Goal: Information Seeking & Learning: Learn about a topic

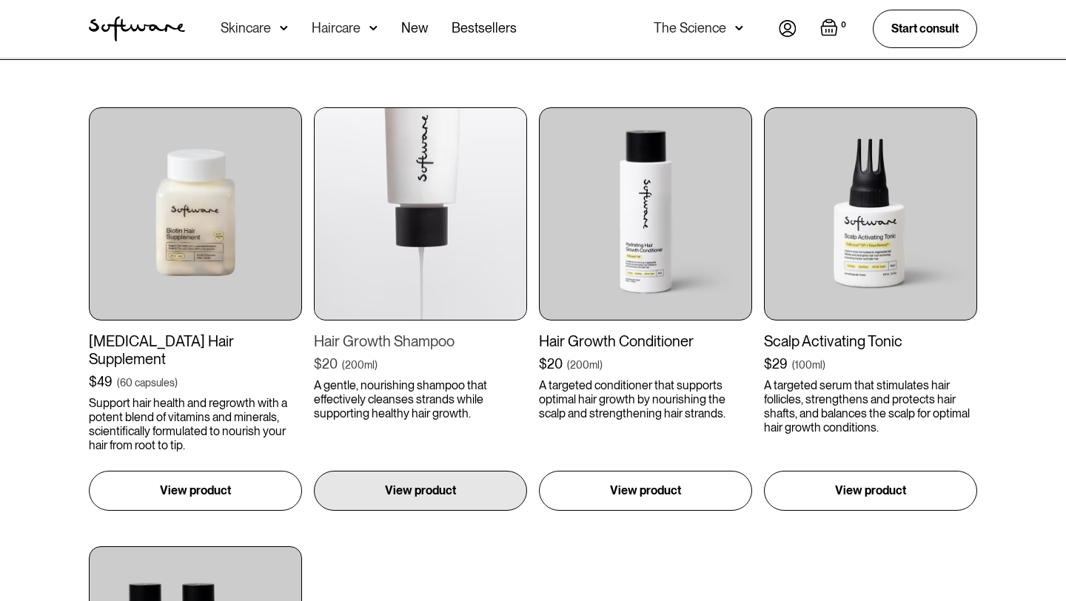
scroll to position [451, 0]
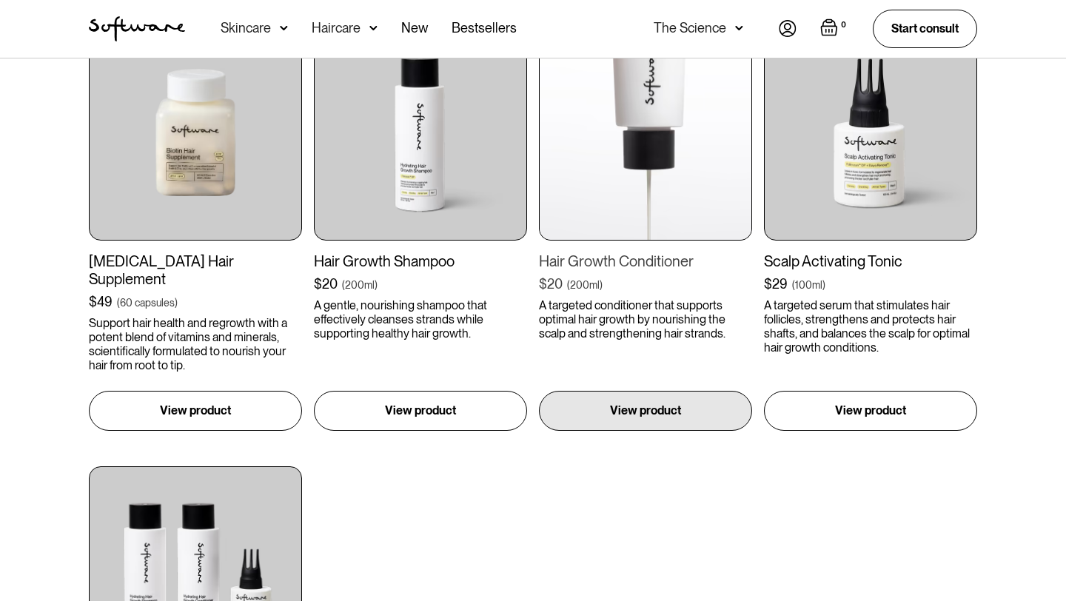
click at [653, 167] on img at bounding box center [645, 133] width 213 height 213
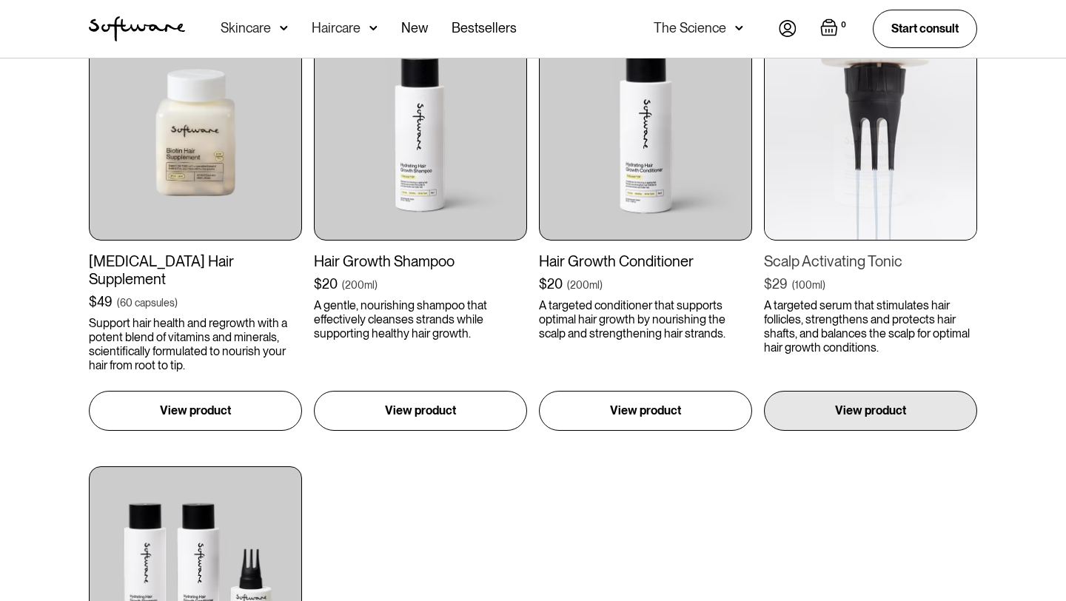
click at [888, 141] on img at bounding box center [870, 133] width 213 height 213
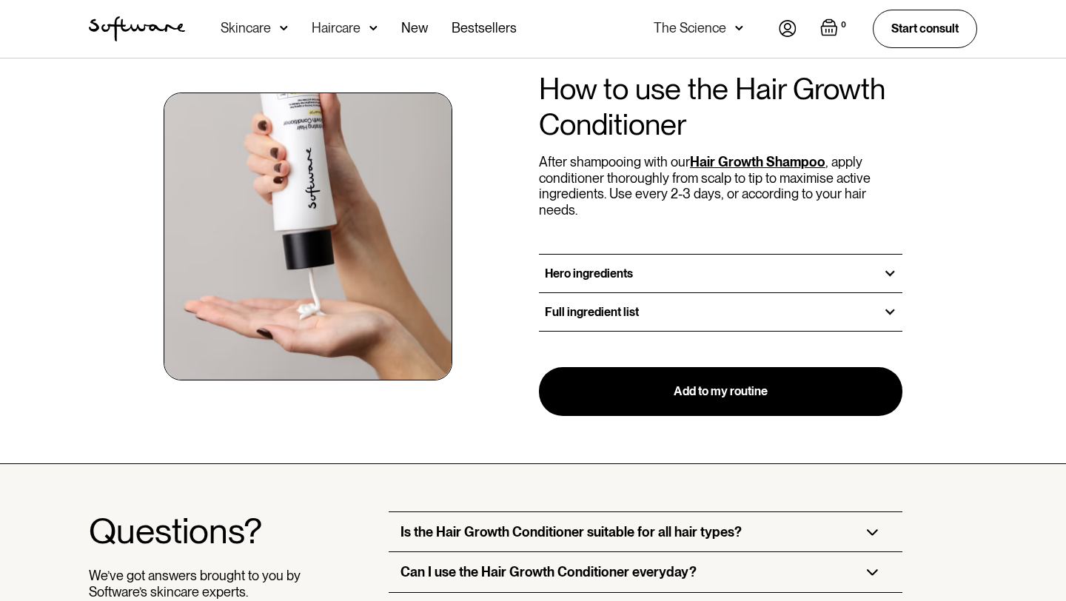
scroll to position [1638, 0]
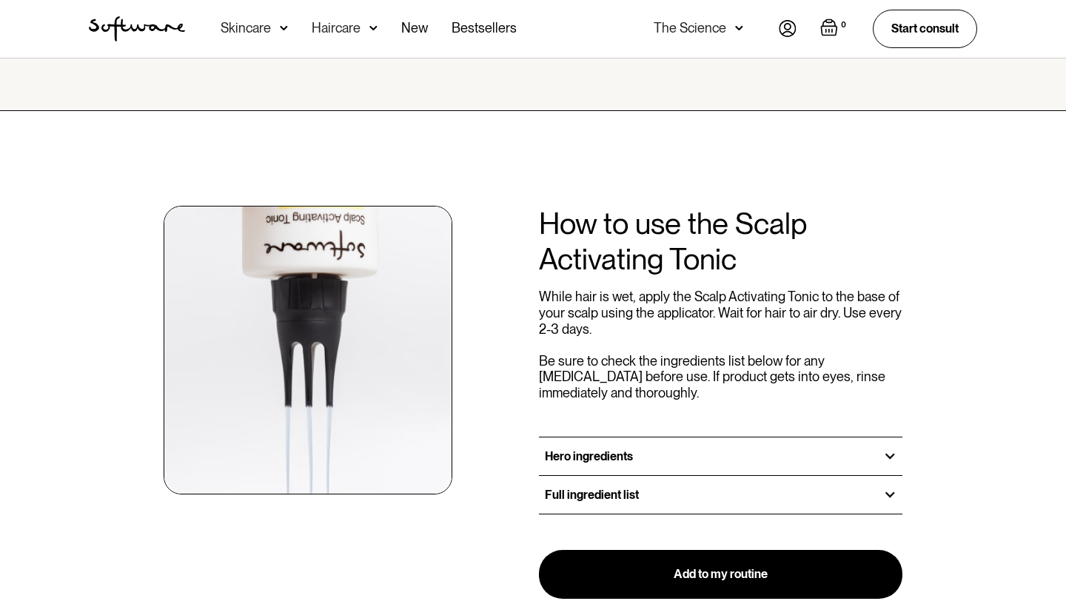
scroll to position [1552, 0]
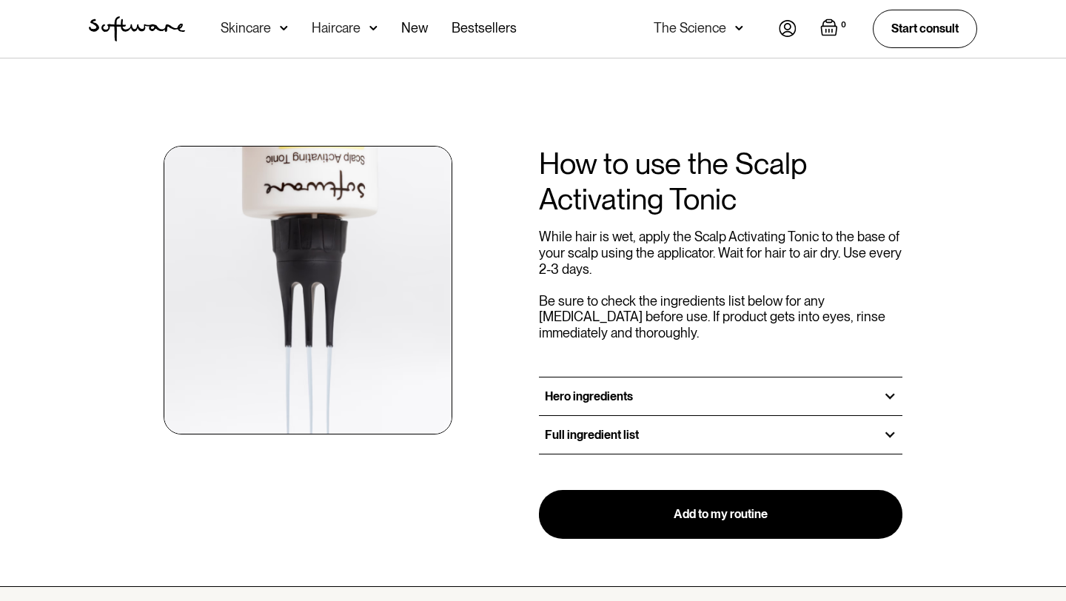
click at [710, 378] on div "Hero ingredients" at bounding box center [721, 397] width 364 height 38
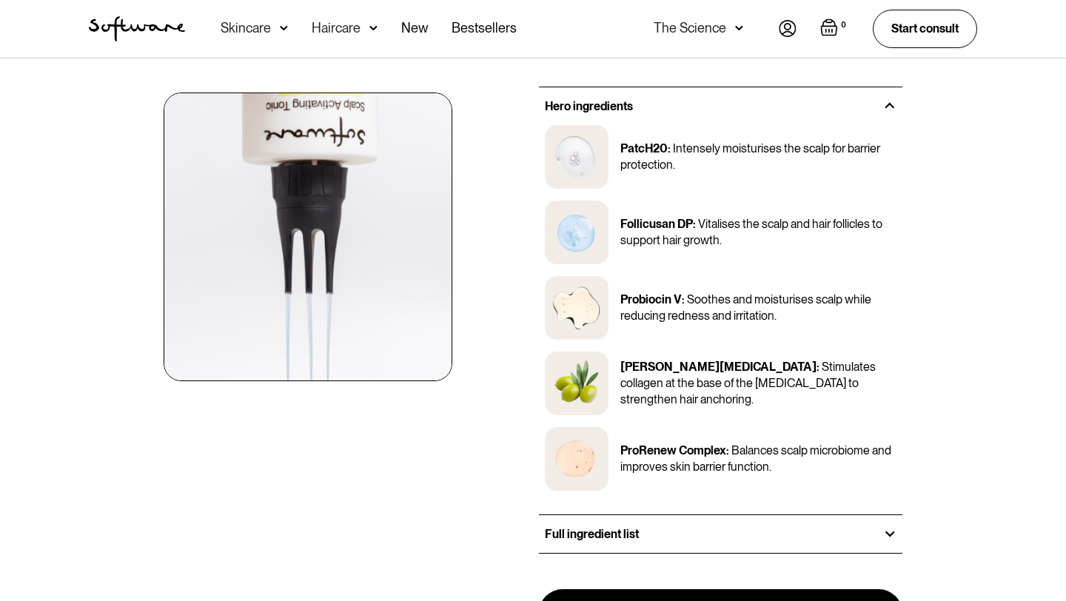
scroll to position [1969, 0]
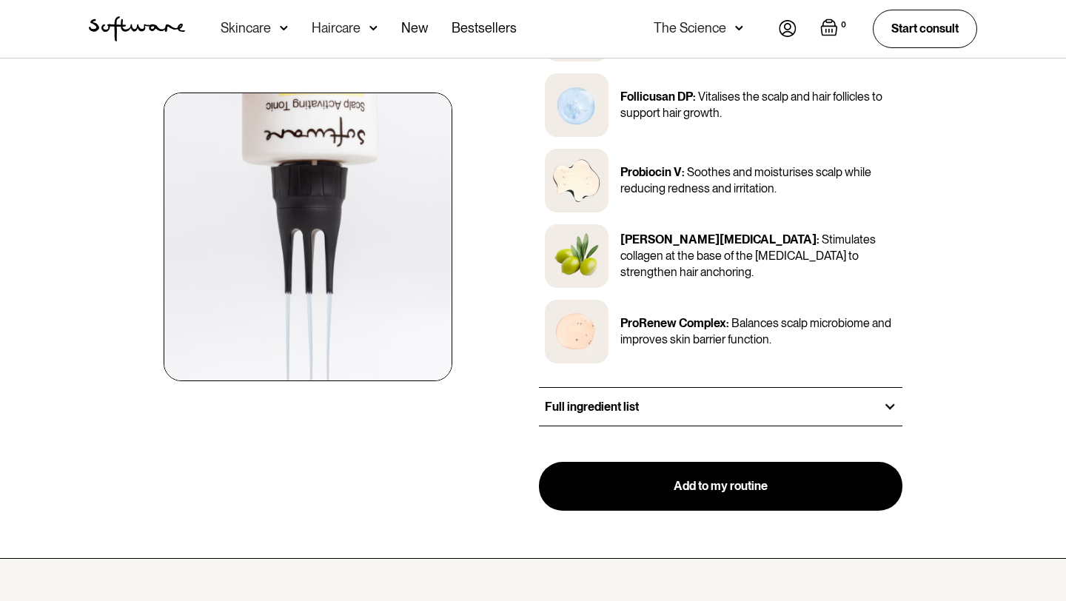
click at [694, 390] on div "Full ingredient list" at bounding box center [721, 407] width 364 height 38
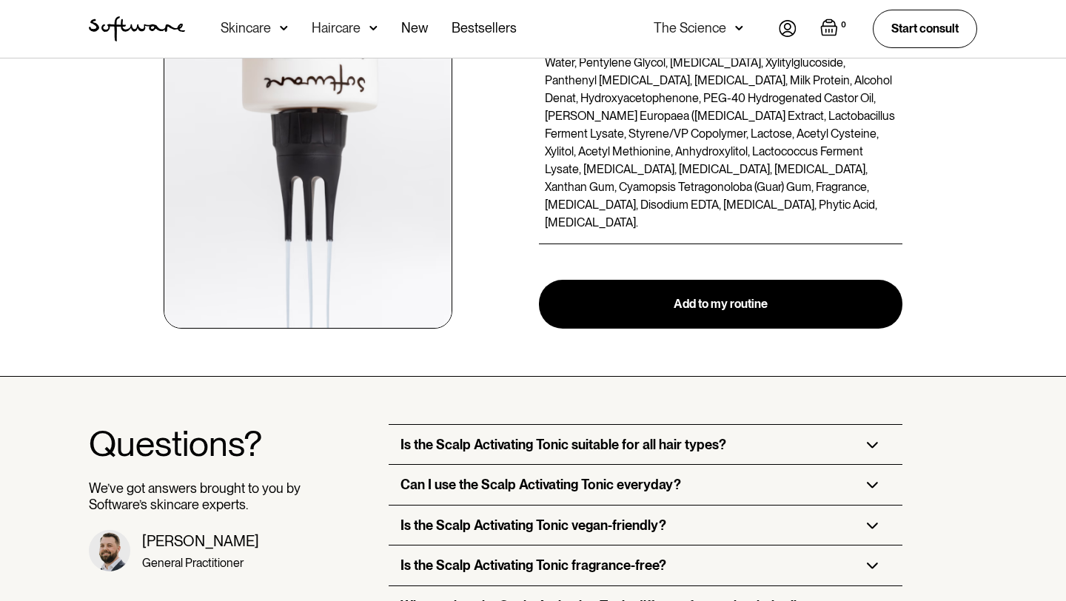
scroll to position [2464, 0]
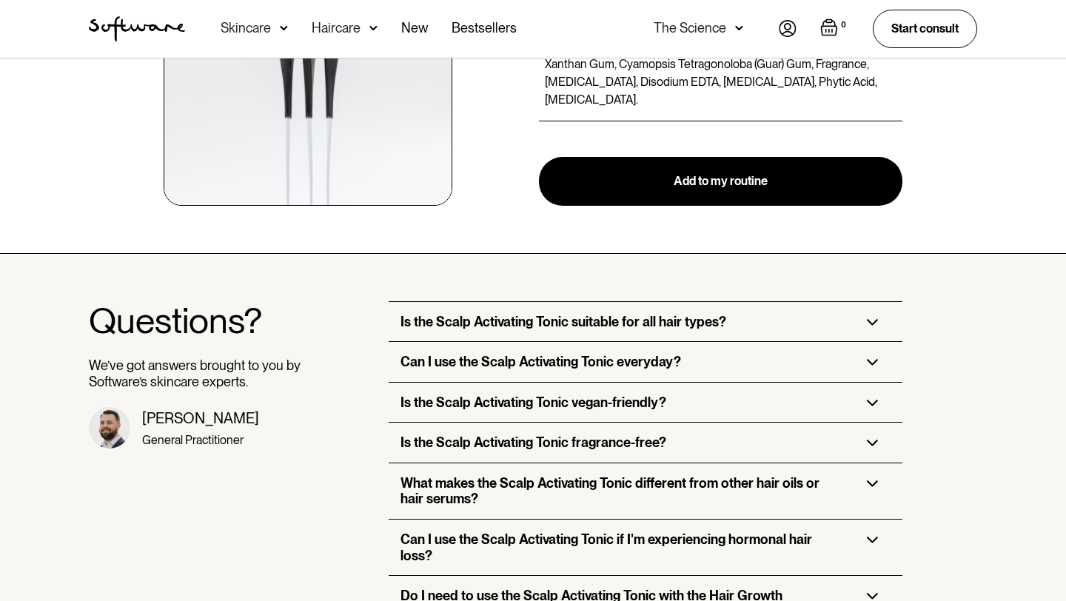
click at [690, 314] on h3 "Is the Scalp Activating Tonic suitable for all hair types?" at bounding box center [564, 322] width 326 height 16
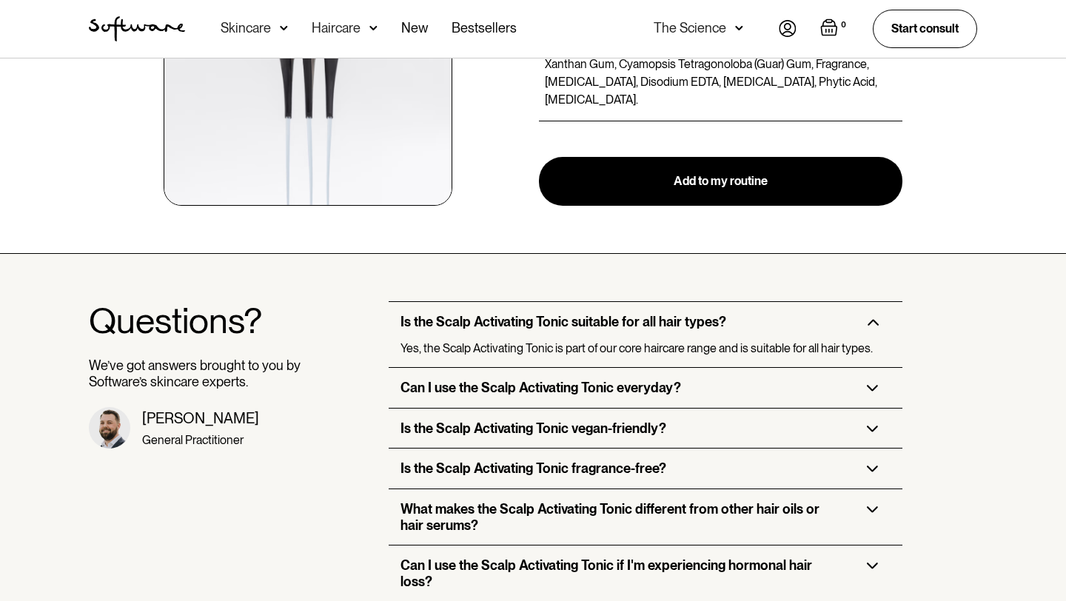
click at [690, 314] on h3 "Is the Scalp Activating Tonic suitable for all hair types?" at bounding box center [564, 322] width 326 height 16
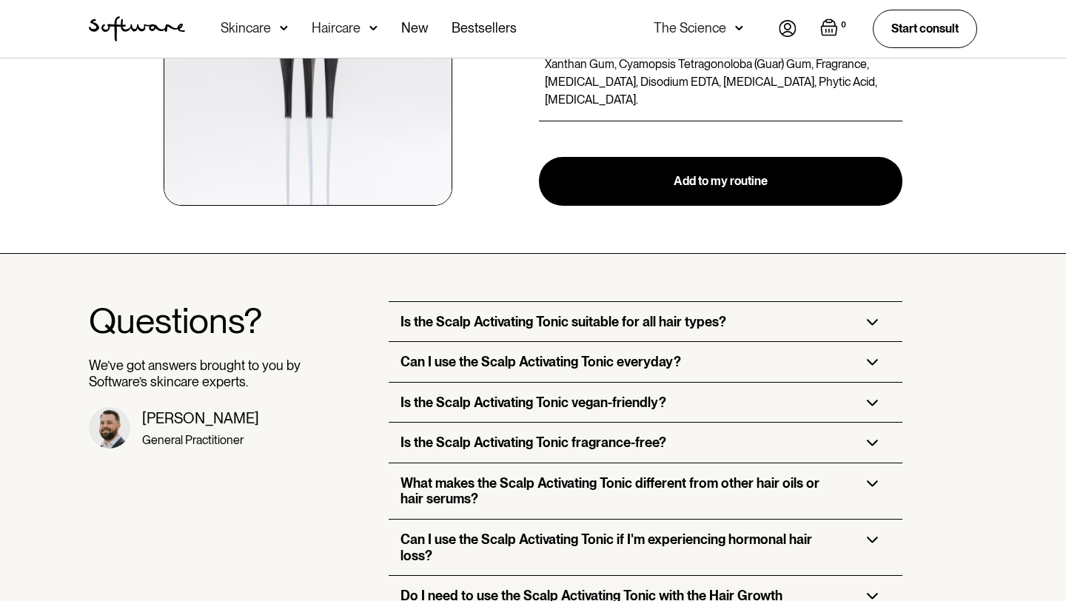
click at [661, 354] on h3 "Can I use the Scalp Activating Tonic everyday?" at bounding box center [541, 362] width 281 height 16
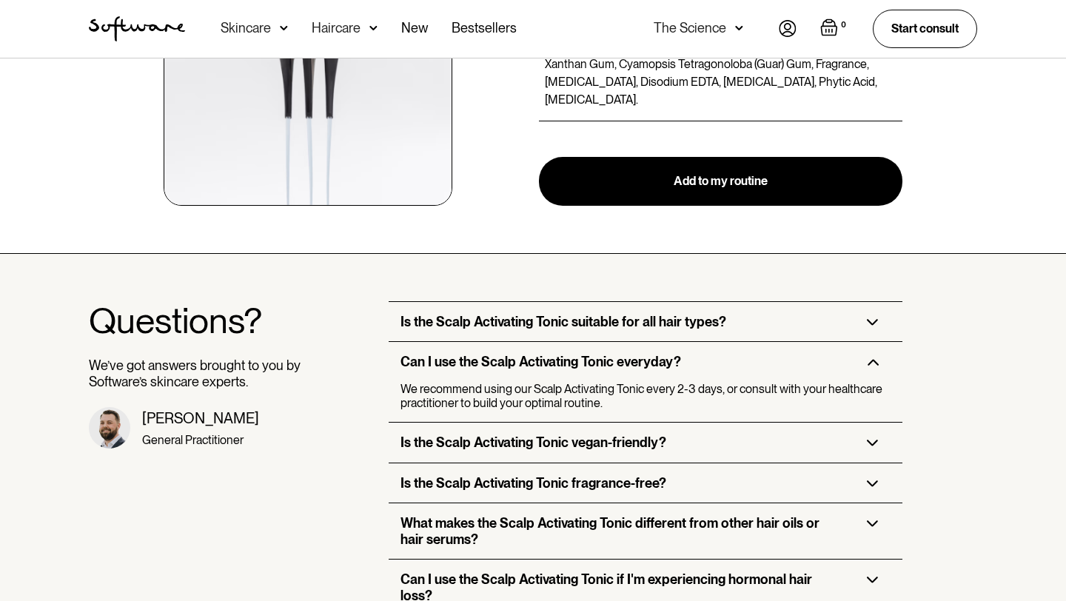
click at [661, 354] on h3 "Can I use the Scalp Activating Tonic everyday?" at bounding box center [541, 362] width 281 height 16
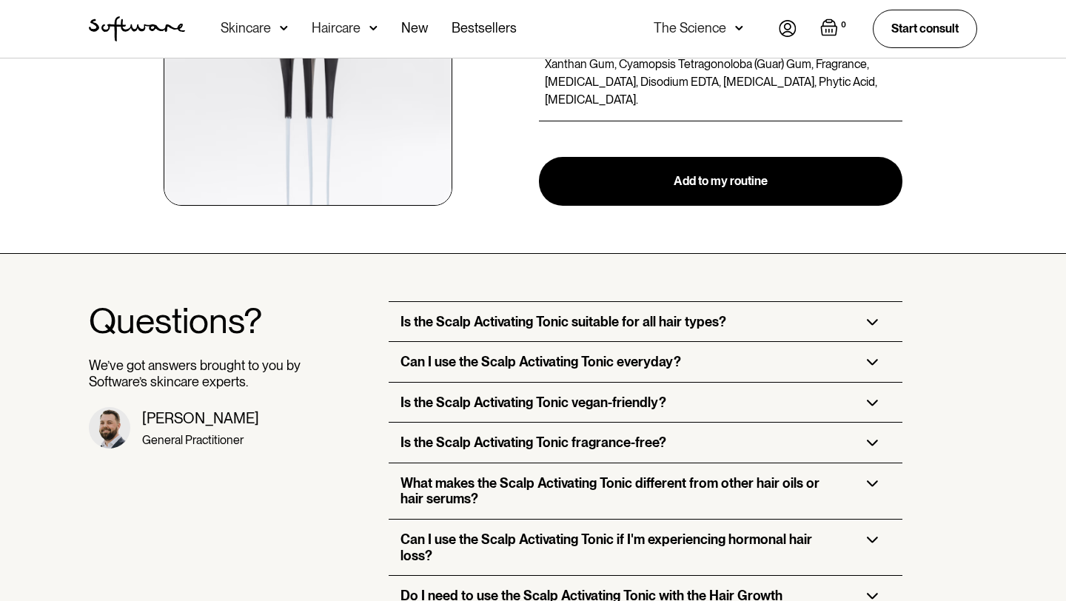
click at [642, 395] on h3 "Is the Scalp Activating Tonic vegan-friendly?" at bounding box center [534, 403] width 266 height 16
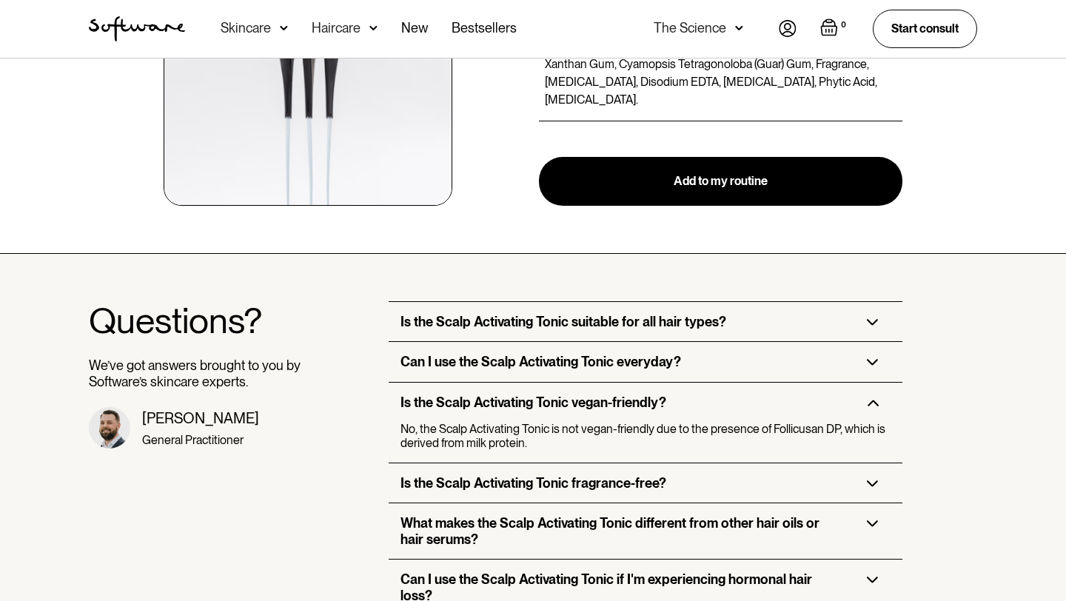
click at [642, 395] on h3 "Is the Scalp Activating Tonic vegan-friendly?" at bounding box center [534, 403] width 266 height 16
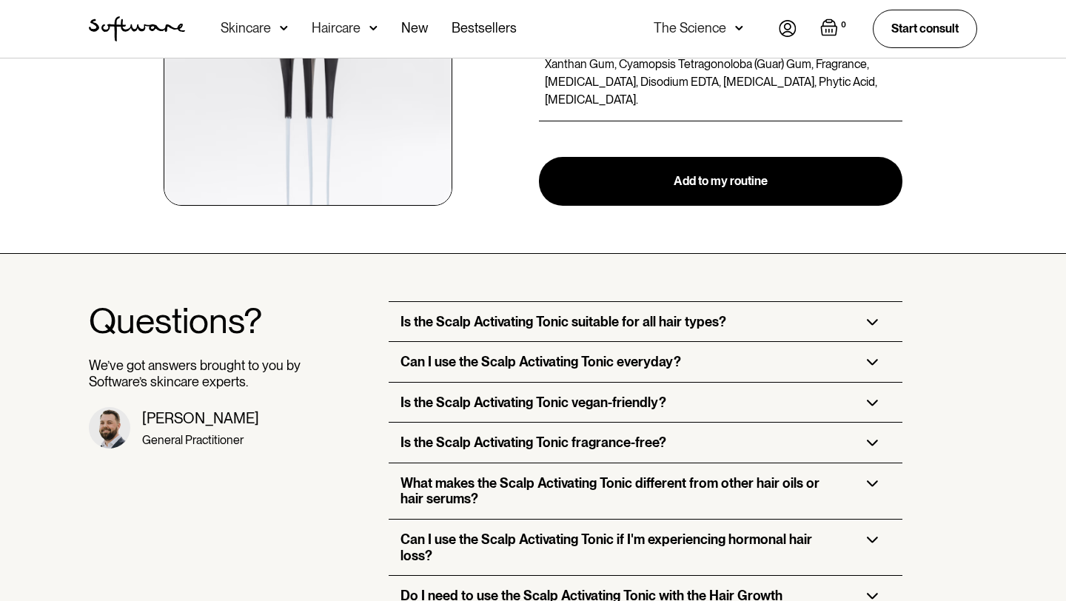
click at [623, 435] on h3 "Is the Scalp Activating Tonic fragrance-free?" at bounding box center [534, 443] width 266 height 16
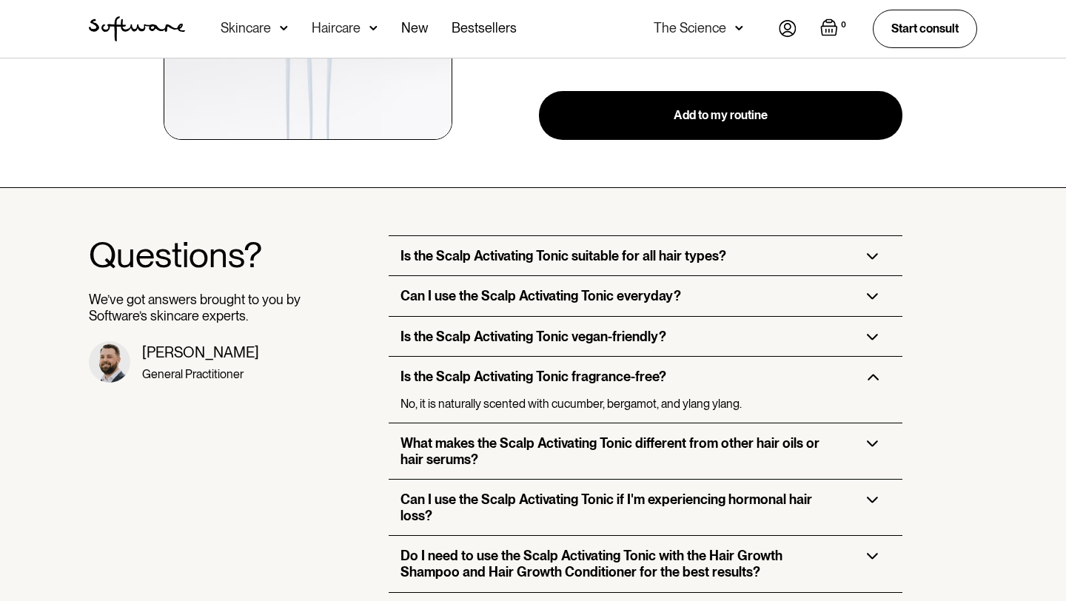
click at [622, 435] on h3 "What makes the Scalp Activating Tonic different from other hair oils or hair se…" at bounding box center [622, 451] width 442 height 32
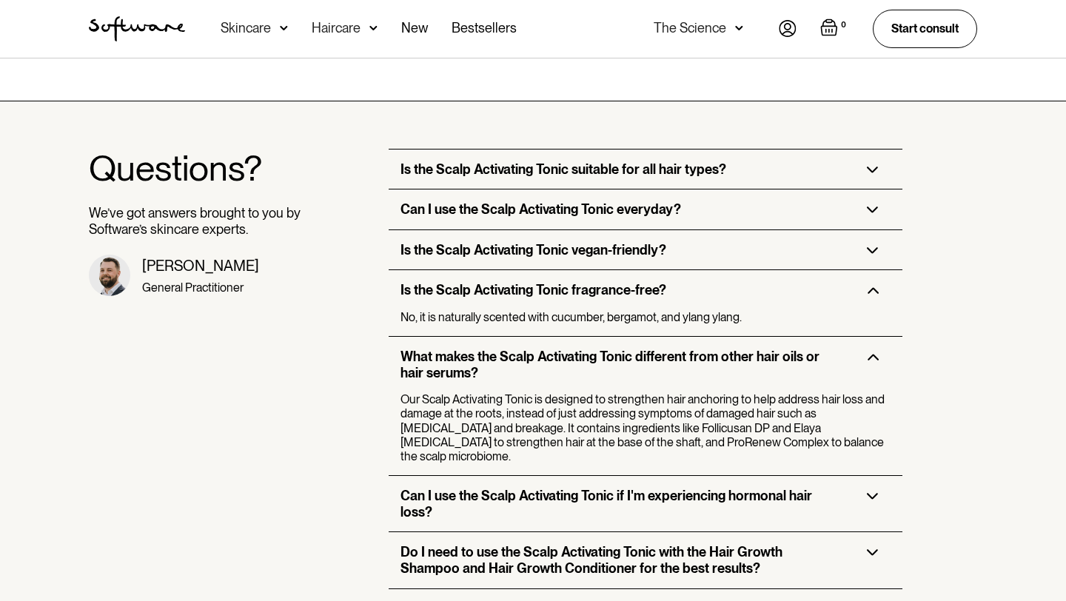
scroll to position [2722, 0]
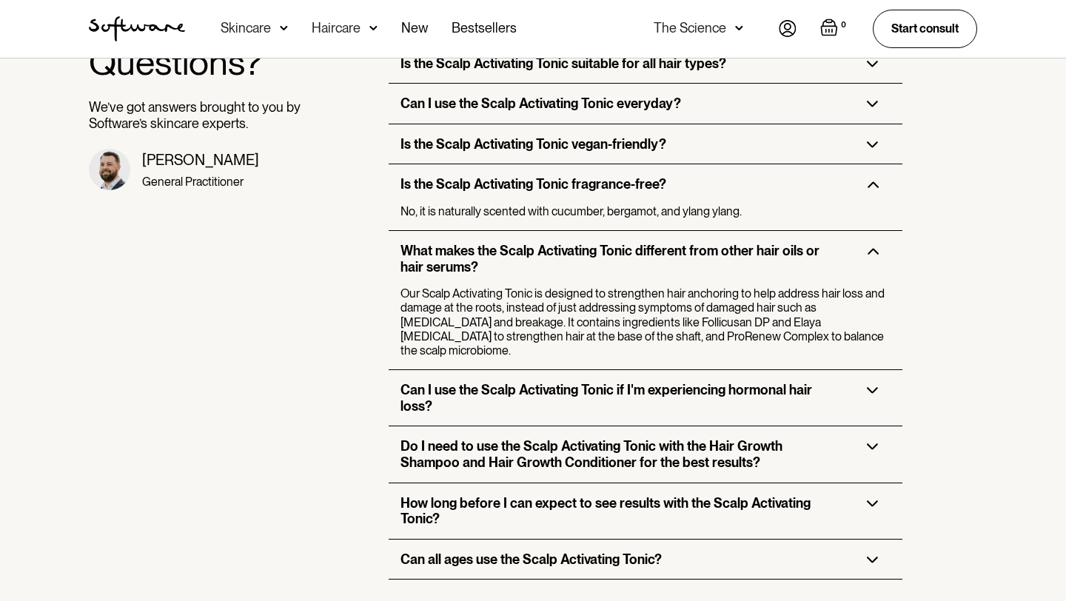
click at [638, 382] on h3 "Can I use the Scalp Activating Tonic if I'm experiencing hormonal hair loss?" at bounding box center [622, 398] width 442 height 32
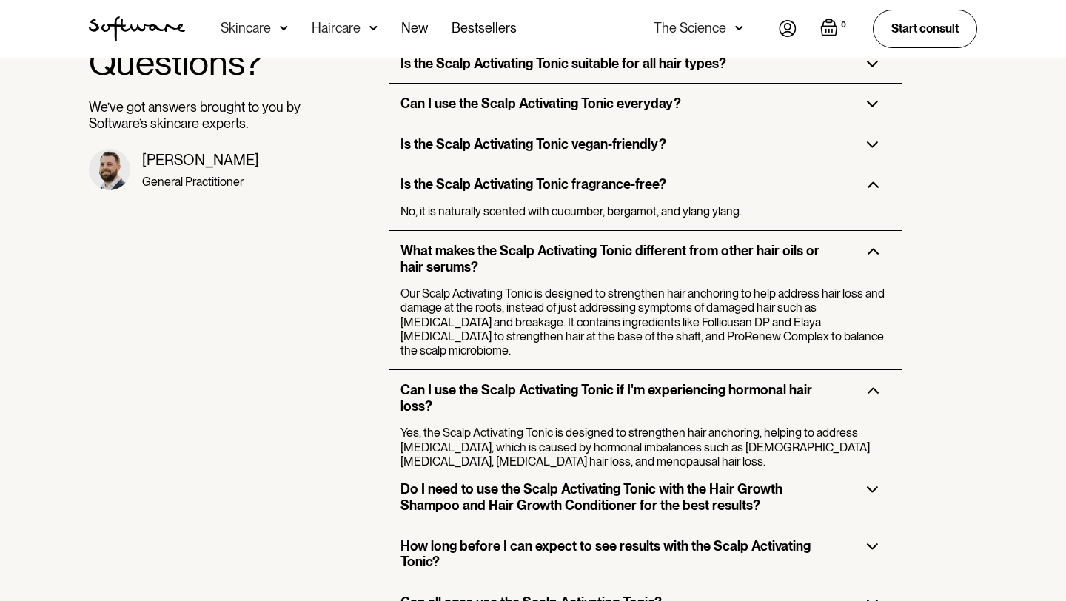
scroll to position [2881, 0]
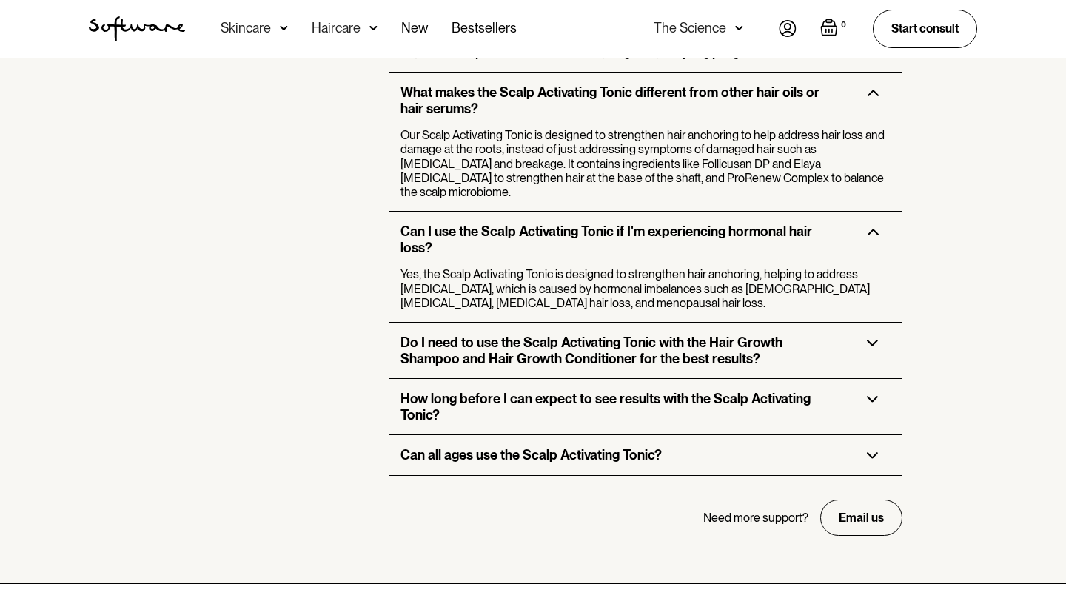
click at [670, 335] on h3 "Do I need to use the Scalp Activating Tonic with the Hair Growth Shampoo and Ha…" at bounding box center [622, 351] width 442 height 32
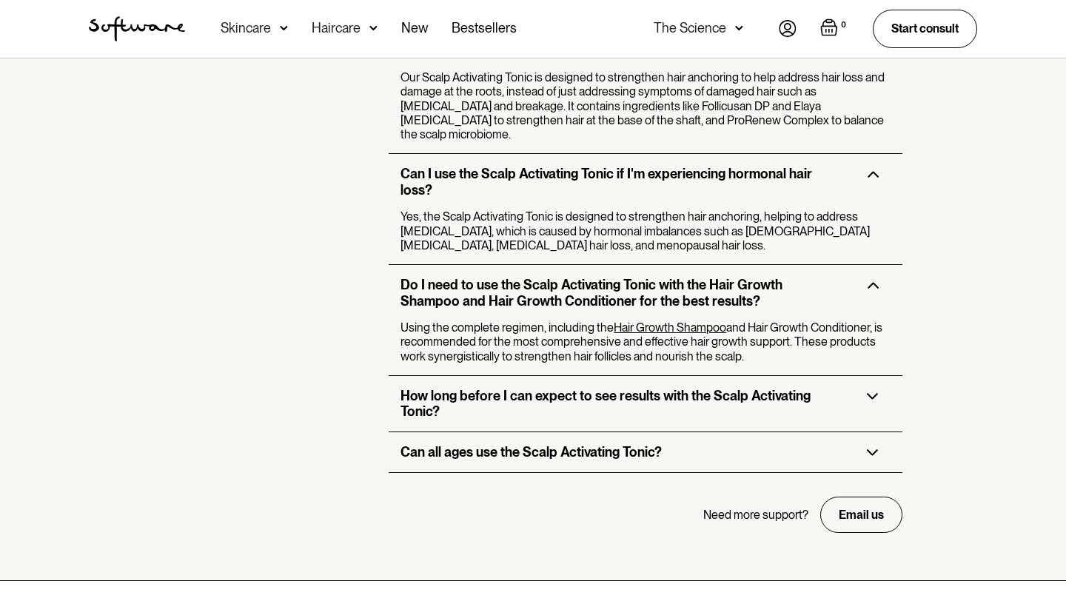
scroll to position [2988, 0]
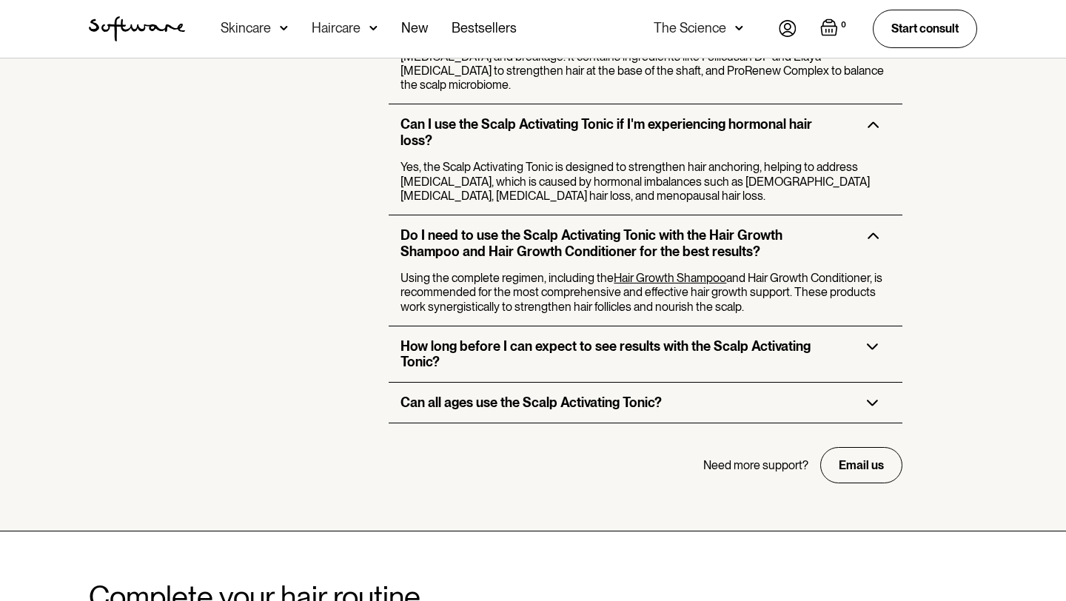
click at [675, 338] on h3 "How long before I can expect to see results with the Scalp Activating Tonic?" at bounding box center [622, 354] width 442 height 32
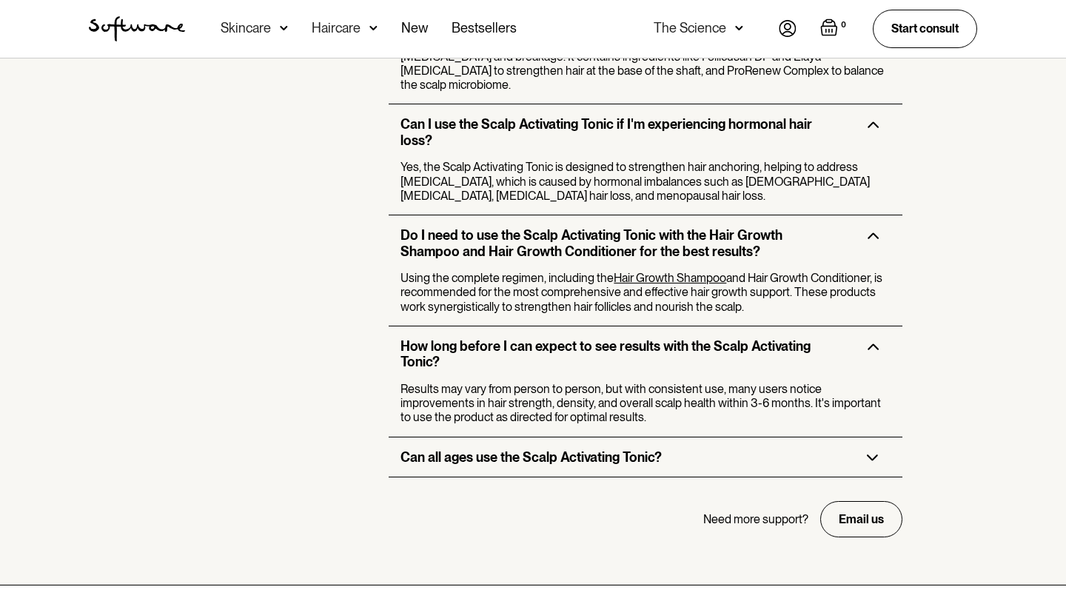
click at [626, 450] on h3 "Can all ages use the Scalp Activating Tonic?" at bounding box center [531, 458] width 261 height 16
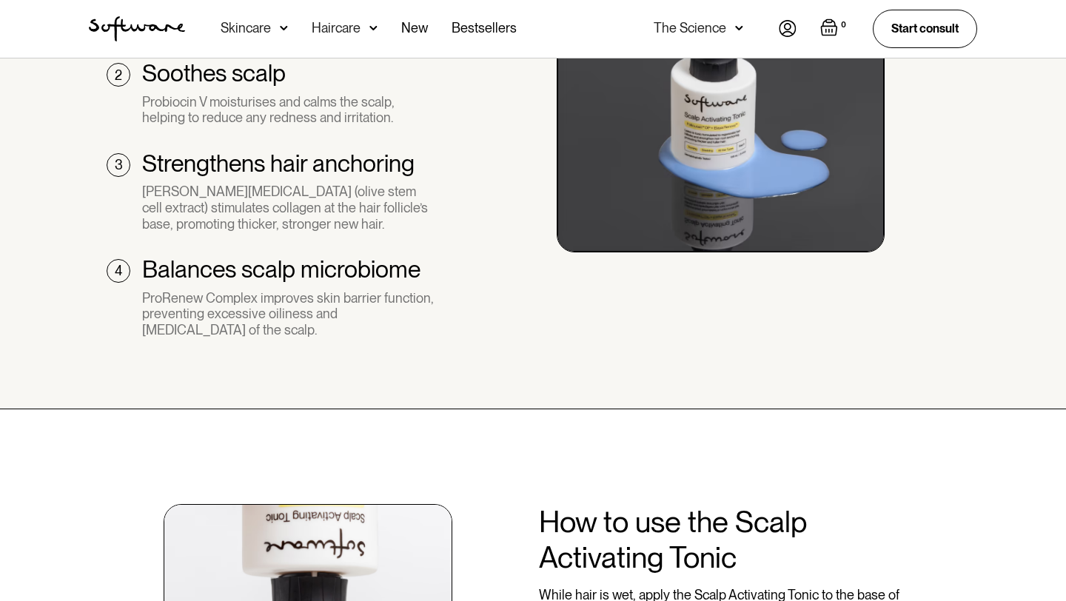
scroll to position [1244, 0]
